Goal: Download file/media

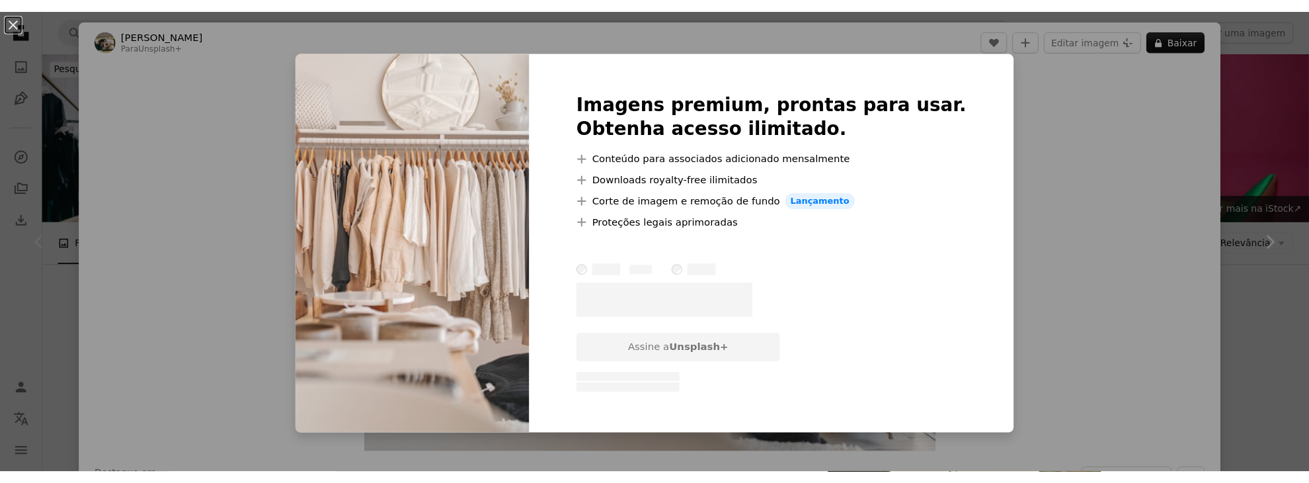
scroll to position [331, 0]
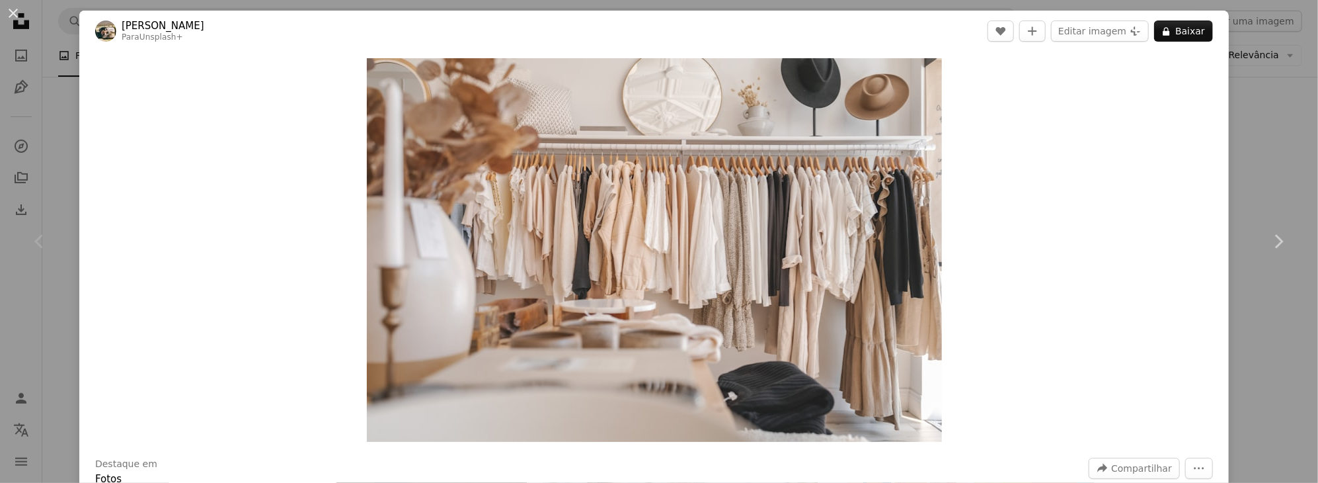
click at [1237, 74] on div "An X shape Chevron left Chevron right Hans Para Unsplash+ A heart A plus sign E…" at bounding box center [659, 241] width 1318 height 483
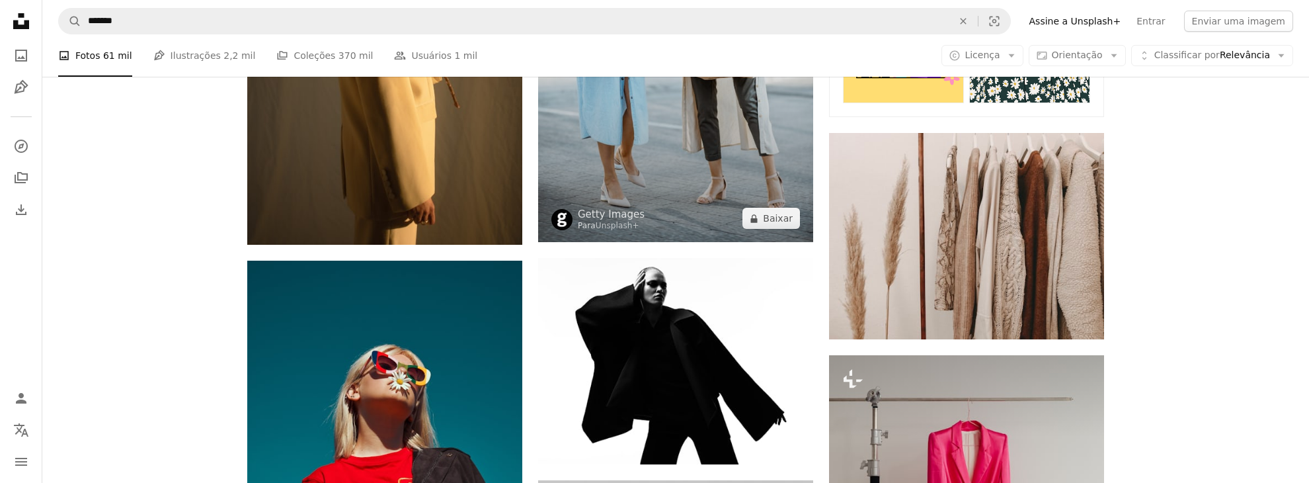
scroll to position [926, 0]
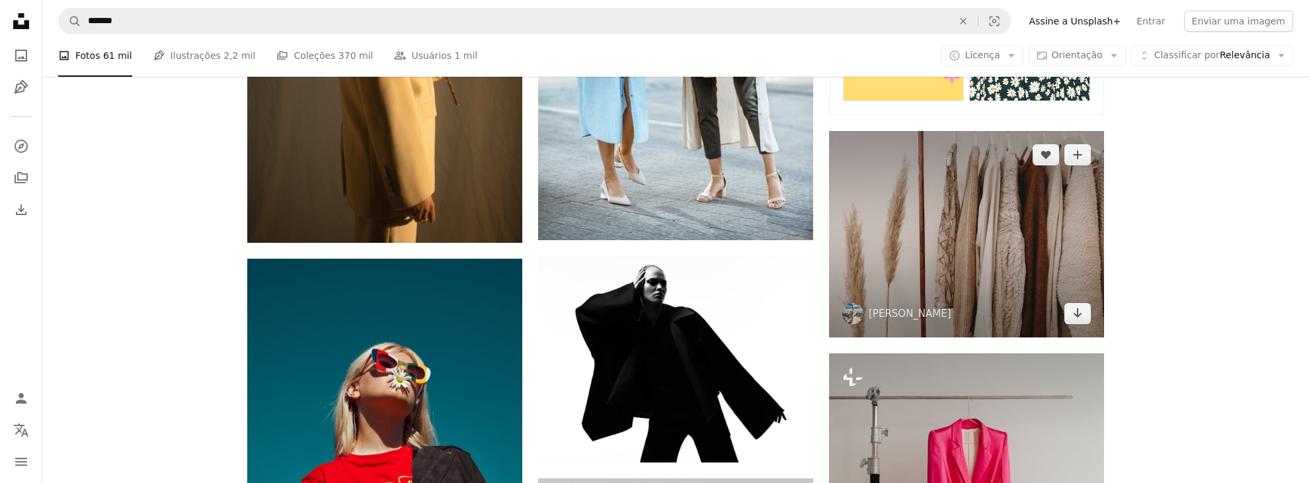
click at [954, 216] on img at bounding box center [966, 234] width 275 height 206
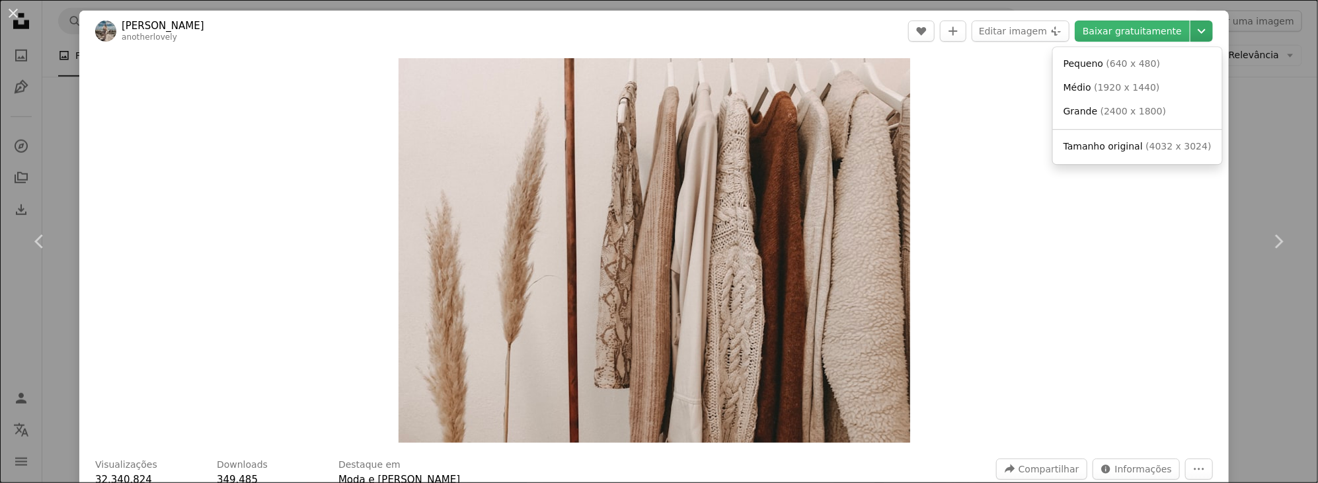
click at [1195, 27] on icon "Chevron down" at bounding box center [1201, 31] width 21 height 16
click at [1124, 86] on span "( 1920 x 1440 )" at bounding box center [1126, 87] width 65 height 11
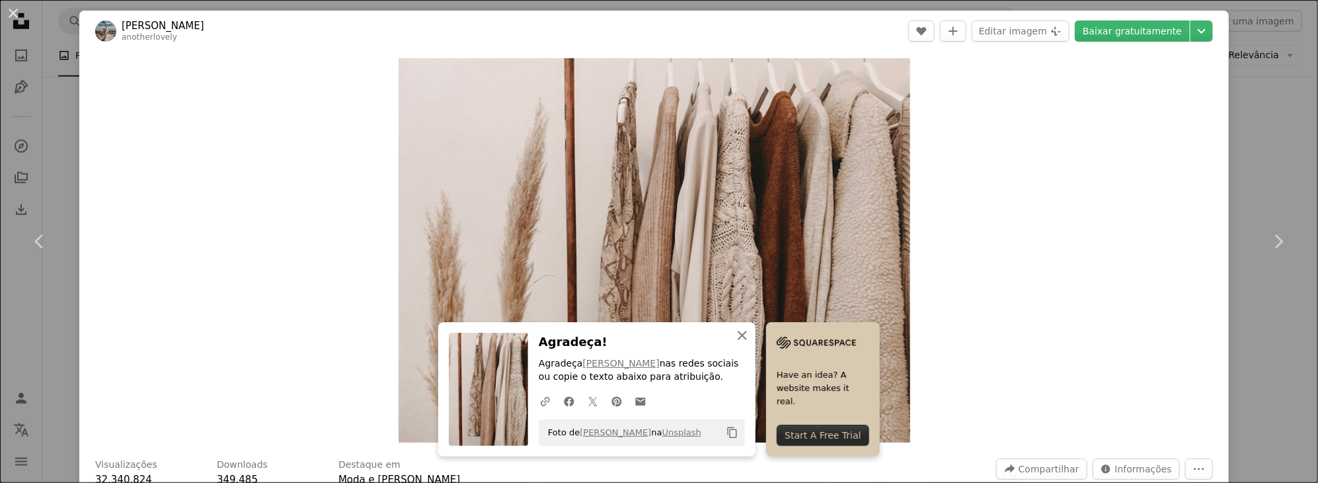
click at [738, 335] on icon "button" at bounding box center [742, 335] width 9 height 9
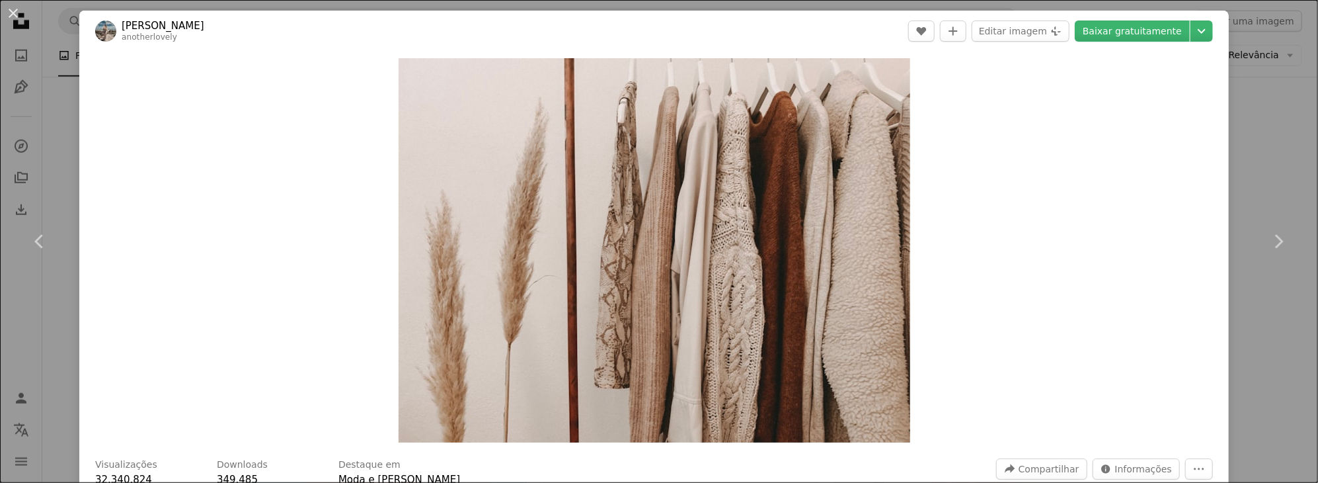
click at [1274, 151] on div "An X shape Chevron left Chevron right [PERSON_NAME] anotherlovely A heart A plu…" at bounding box center [659, 241] width 1318 height 483
